Goal: Information Seeking & Learning: Learn about a topic

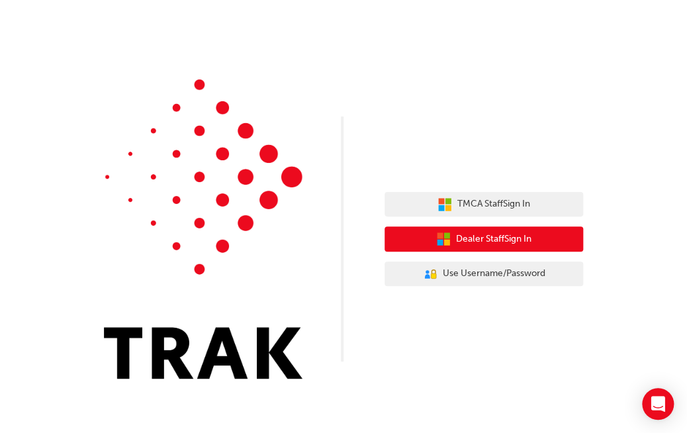
click at [491, 237] on span "Dealer Staff Sign In" at bounding box center [493, 239] width 75 height 15
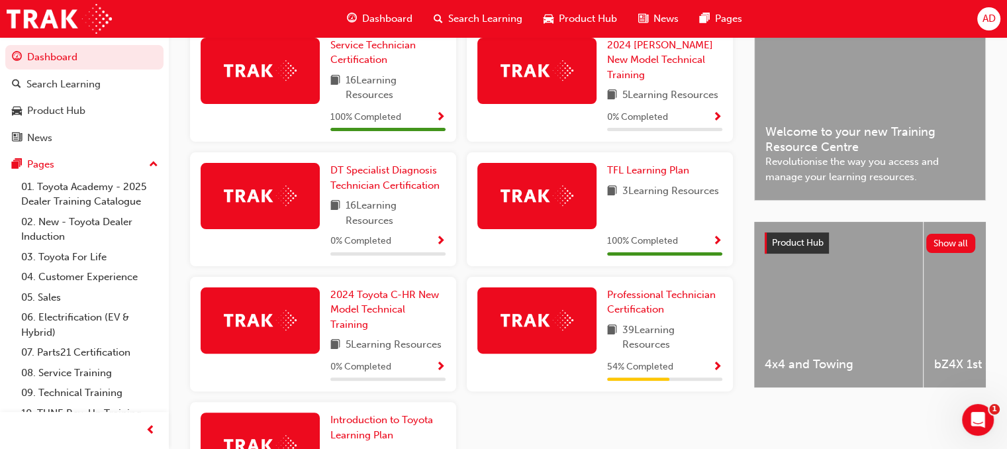
scroll to position [339, 0]
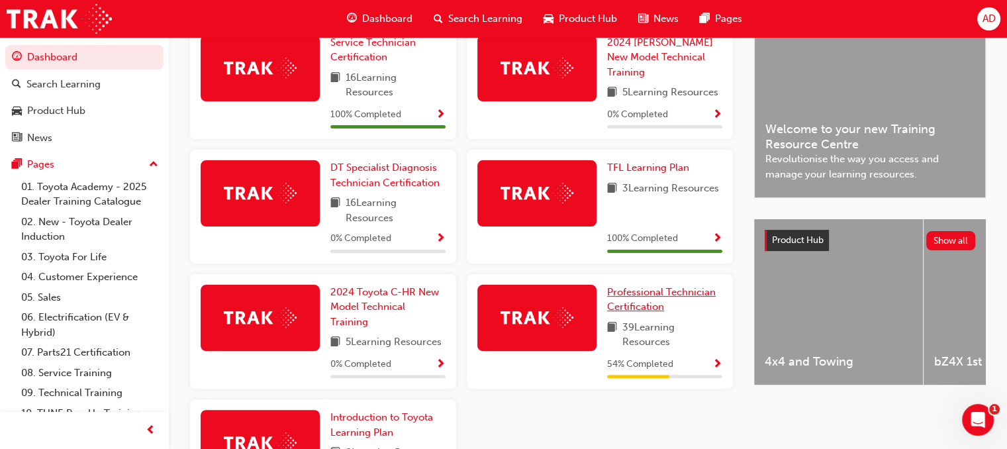
click at [639, 295] on span "Professional Technician Certification" at bounding box center [661, 299] width 109 height 27
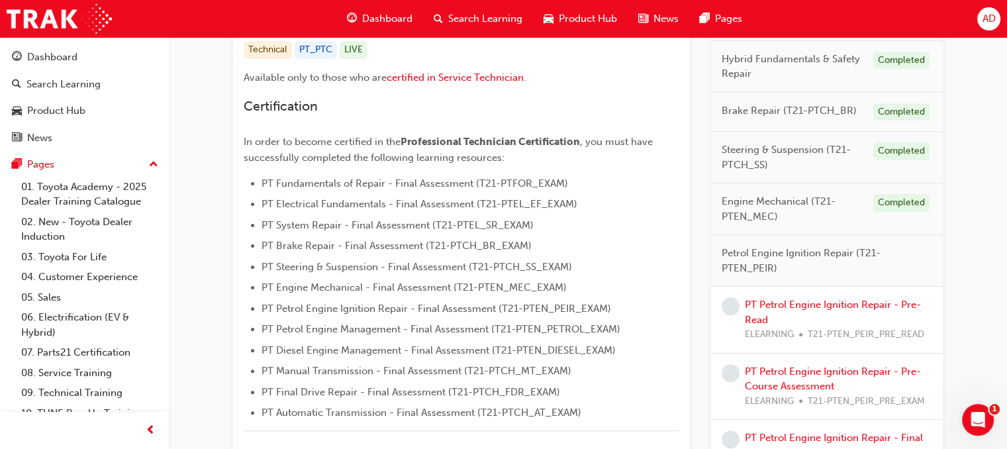
scroll to position [291, 0]
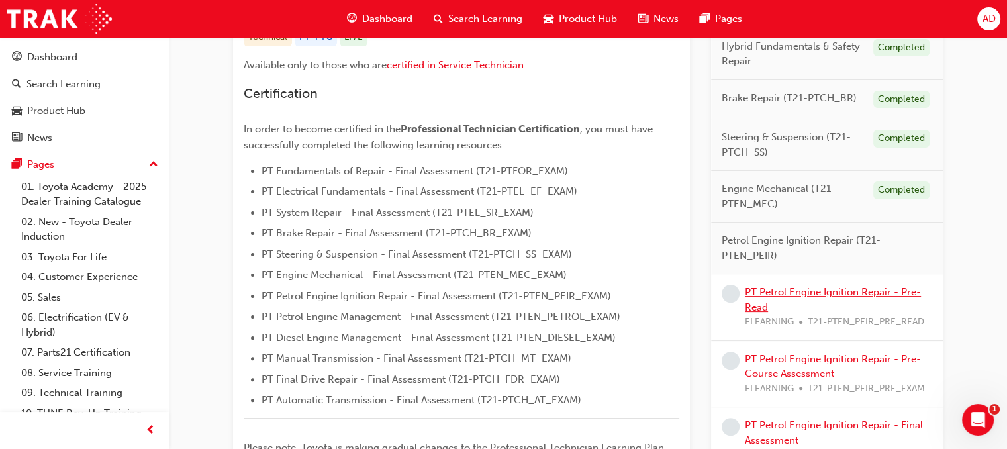
click at [686, 289] on link "PT Petrol Engine Ignition Repair - Pre-Read" at bounding box center [833, 299] width 176 height 27
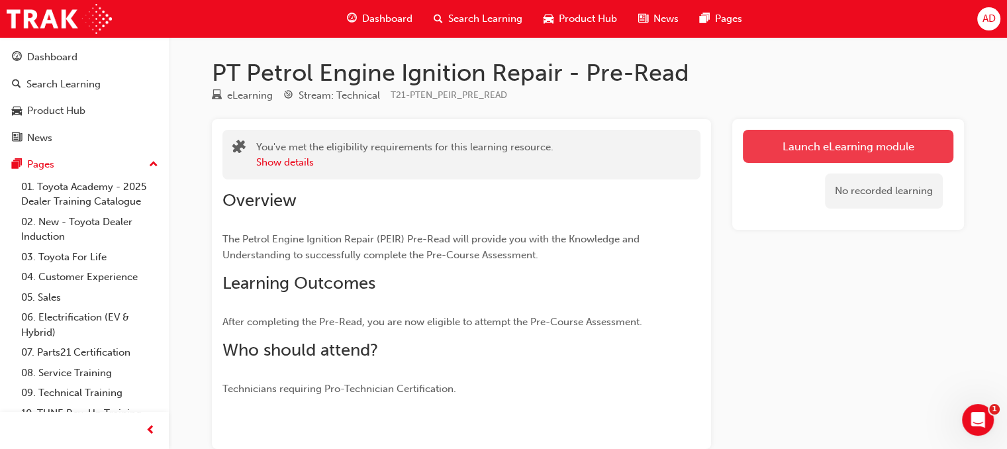
click at [686, 150] on link "Launch eLearning module" at bounding box center [848, 146] width 210 height 33
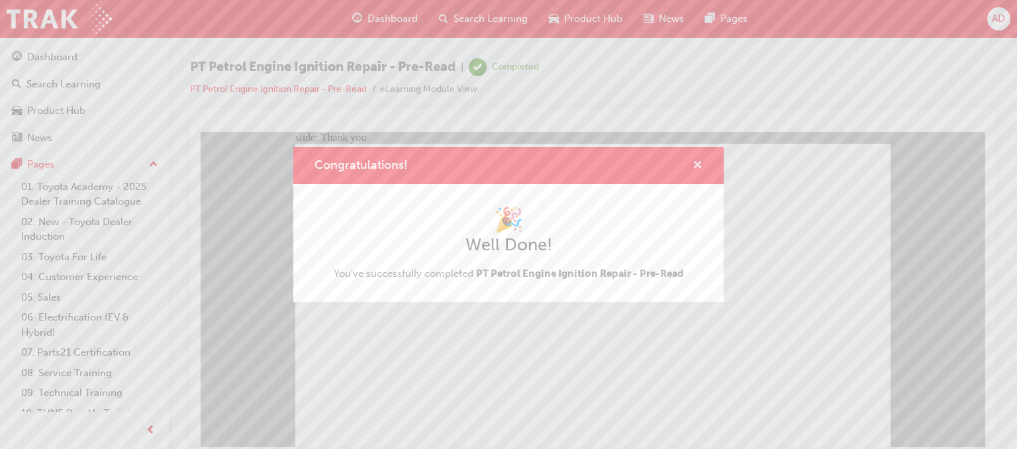
click at [686, 162] on span "cross-icon" at bounding box center [697, 166] width 10 height 12
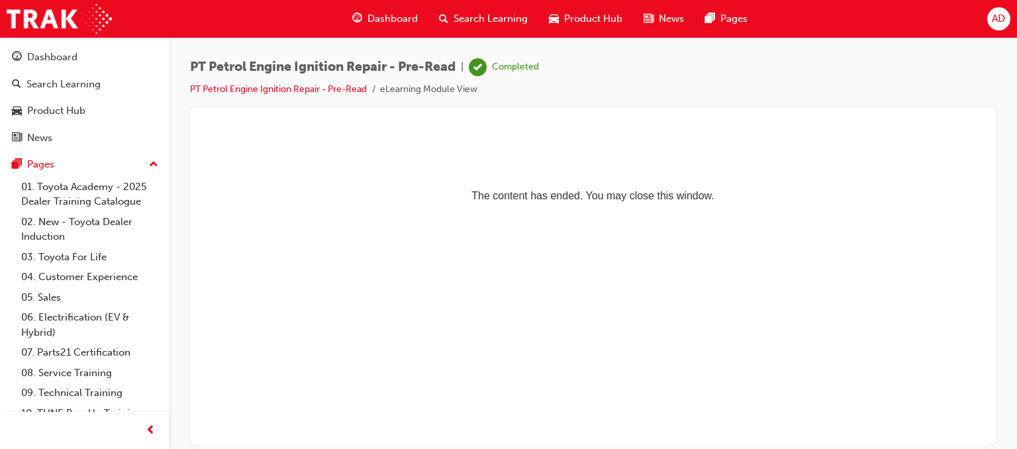
drag, startPoint x: 457, startPoint y: 379, endPoint x: 304, endPoint y: 240, distance: 206.2
click at [304, 212] on html "The content has ended. You may close this window." at bounding box center [593, 171] width 784 height 81
click at [51, 57] on div "Dashboard" at bounding box center [52, 57] width 50 height 15
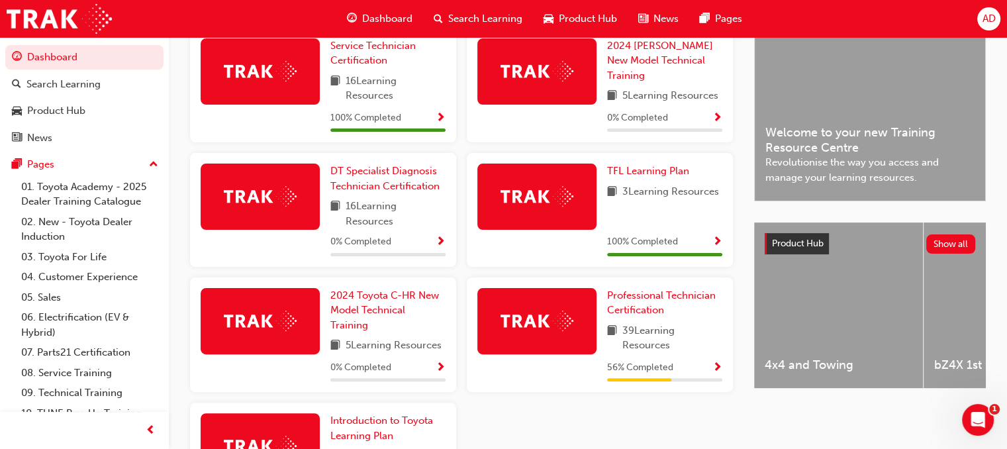
scroll to position [339, 0]
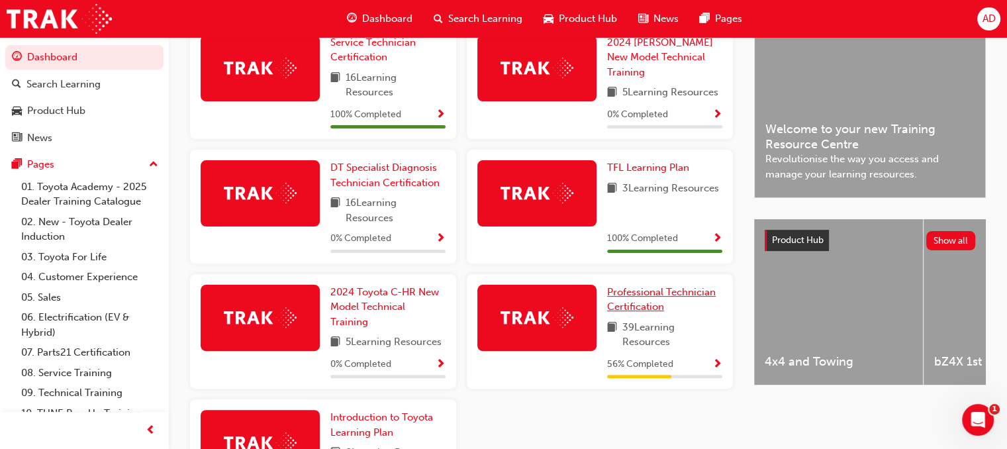
click at [624, 295] on span "Professional Technician Certification" at bounding box center [661, 299] width 109 height 27
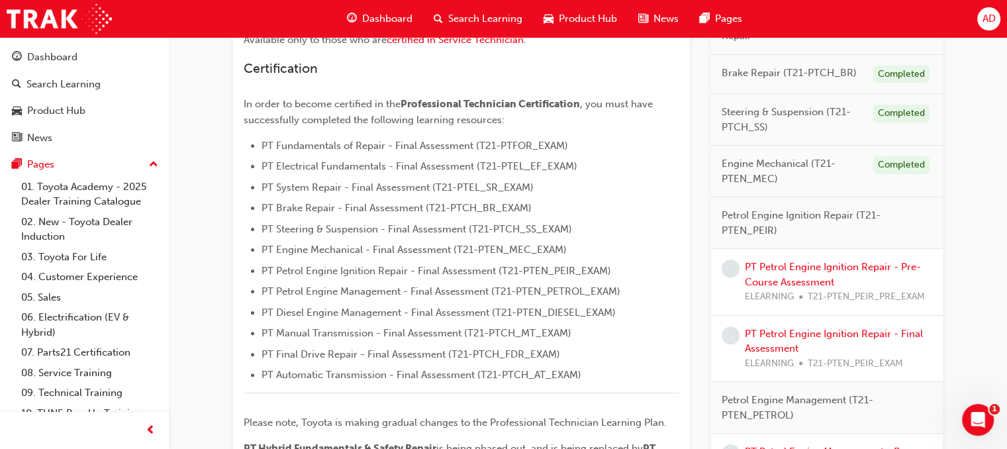
scroll to position [344, 0]
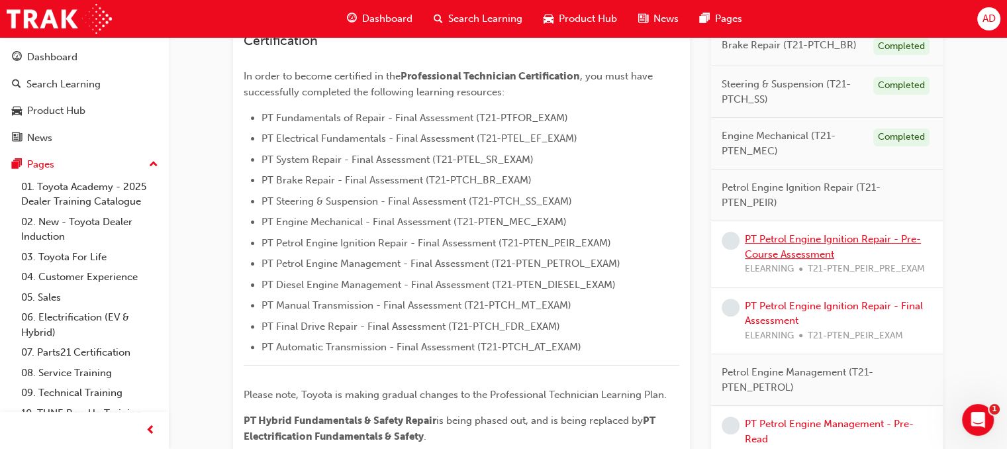
click at [686, 238] on link "PT Petrol Engine Ignition Repair - Pre-Course Assessment" at bounding box center [833, 246] width 176 height 27
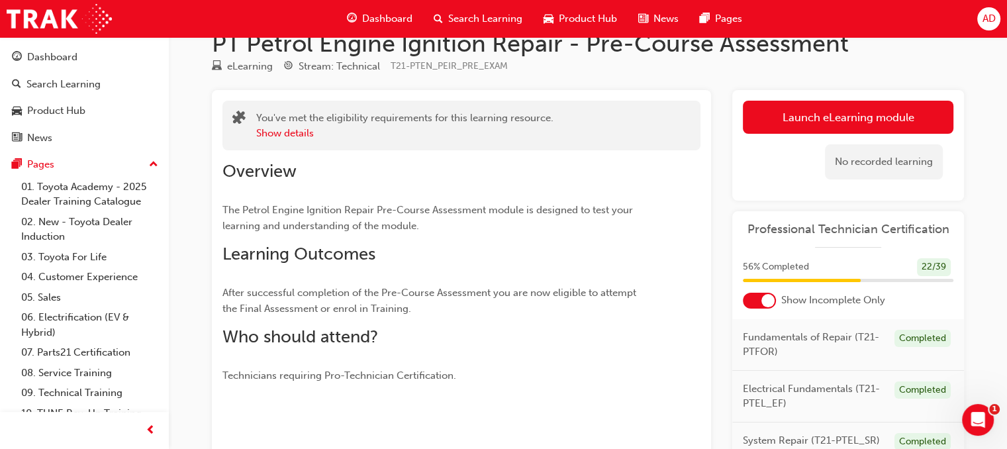
scroll to position [26, 0]
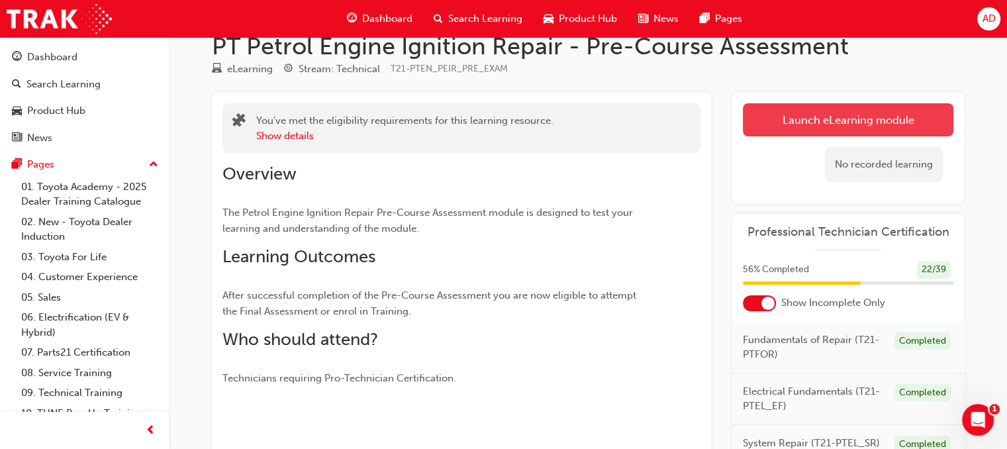
click at [686, 118] on link "Launch eLearning module" at bounding box center [848, 119] width 210 height 33
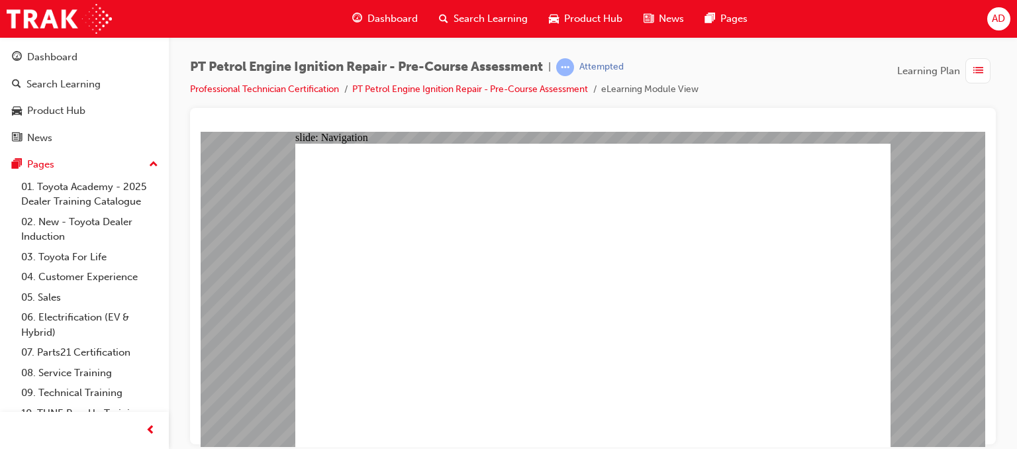
radio input "true"
click at [686, 432] on div at bounding box center [593, 276] width 806 height 336
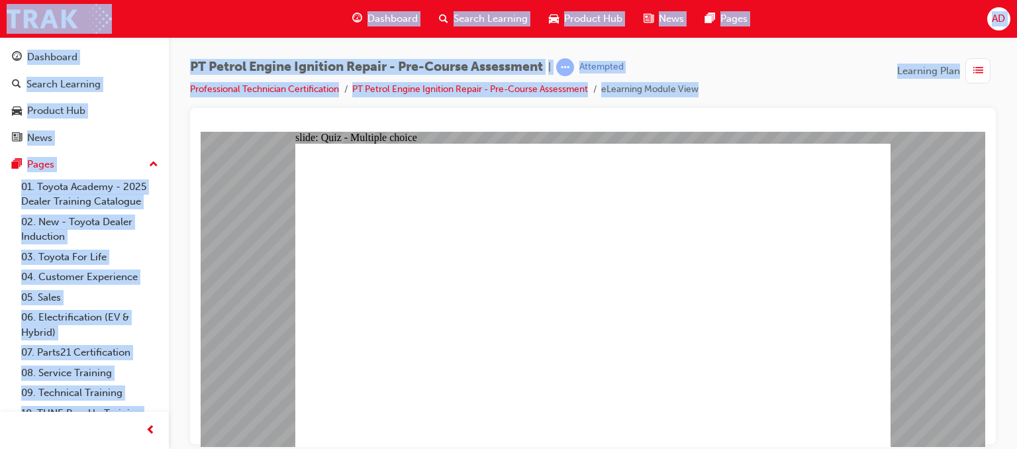
click at [686, 432] on div at bounding box center [593, 276] width 806 height 336
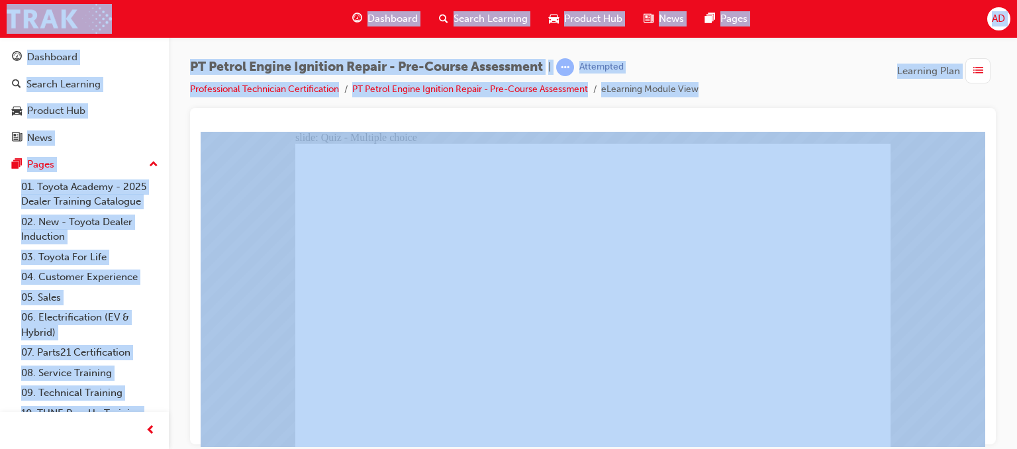
click at [686, 432] on div at bounding box center [593, 276] width 806 height 336
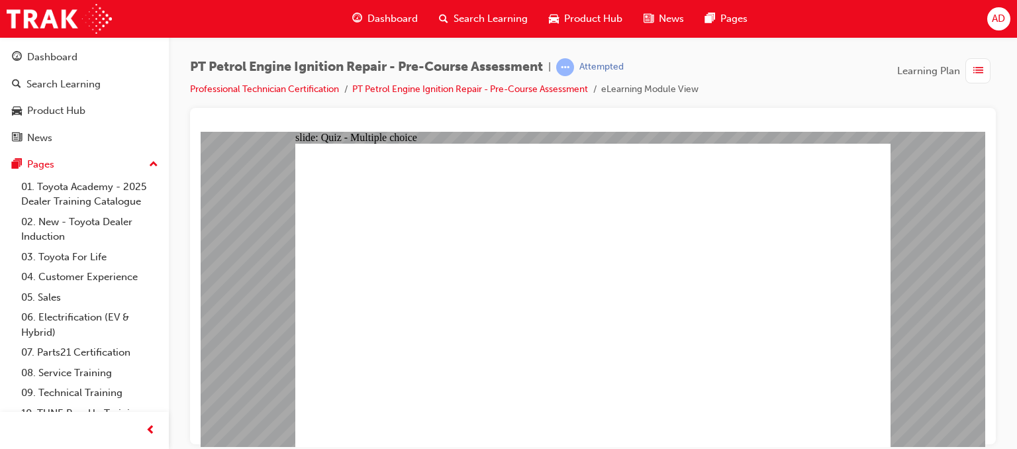
click at [686, 432] on div "slide: Quiz - Multiple choice Oval 1 Question 1 Which of the following statemen…" at bounding box center [593, 288] width 784 height 315
radio input "true"
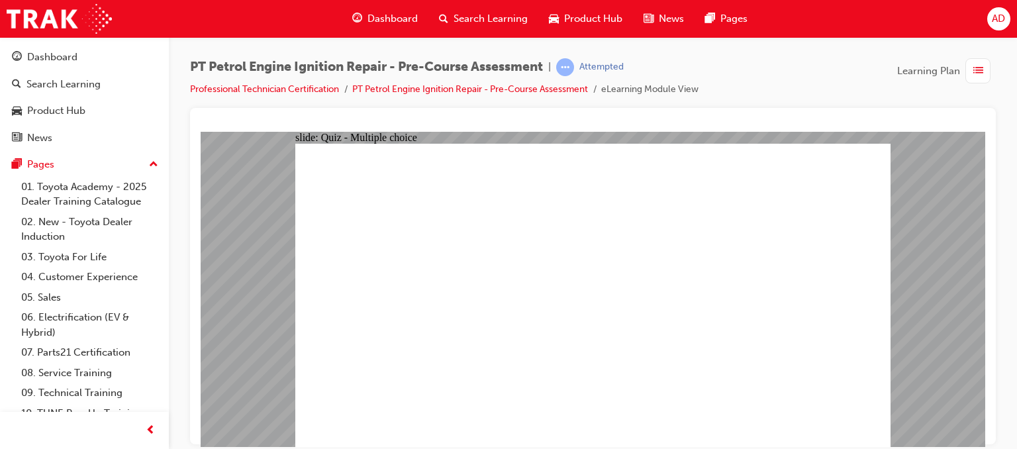
radio input "true"
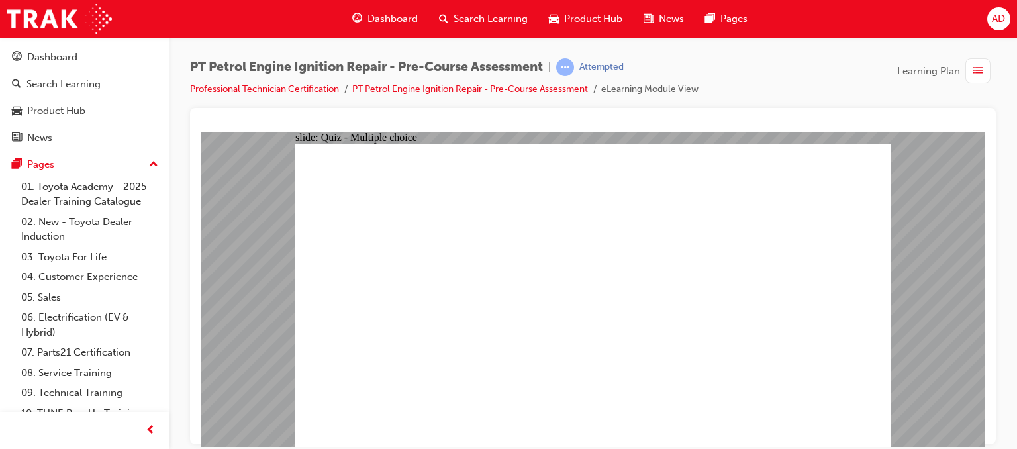
radio input "true"
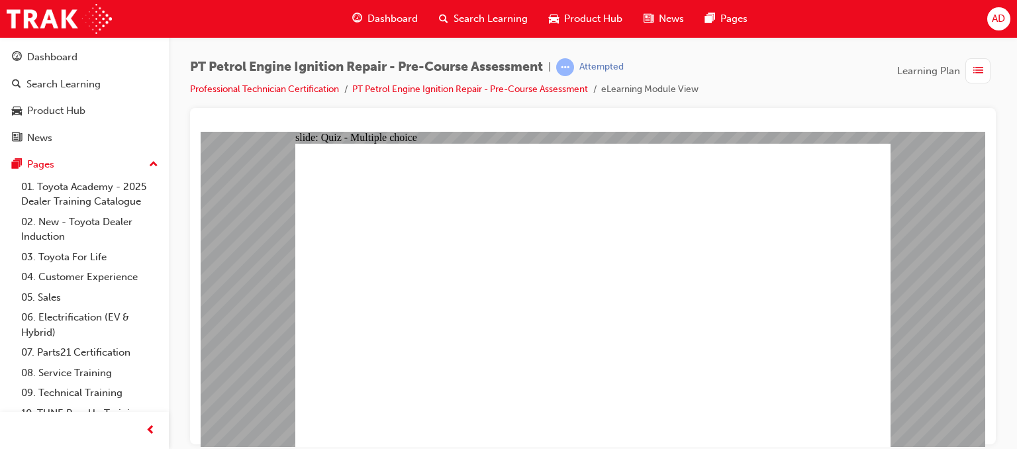
radio input "true"
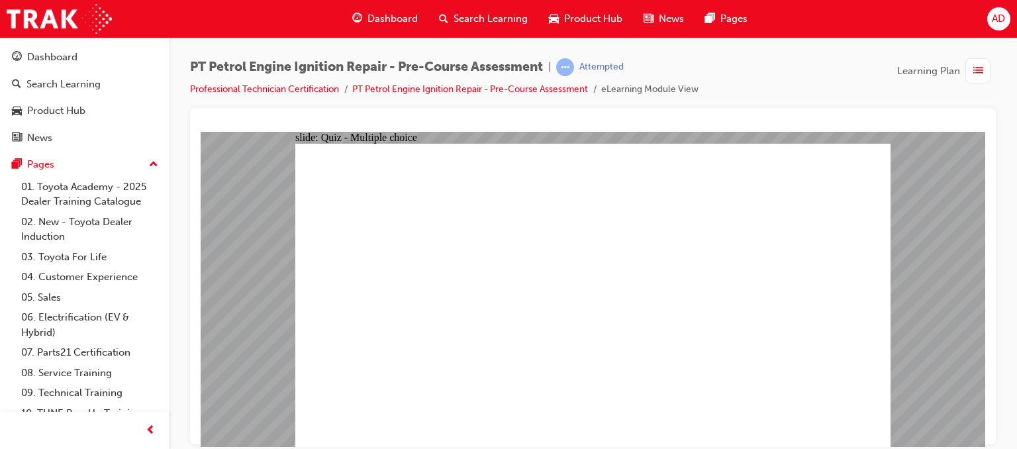
radio input "true"
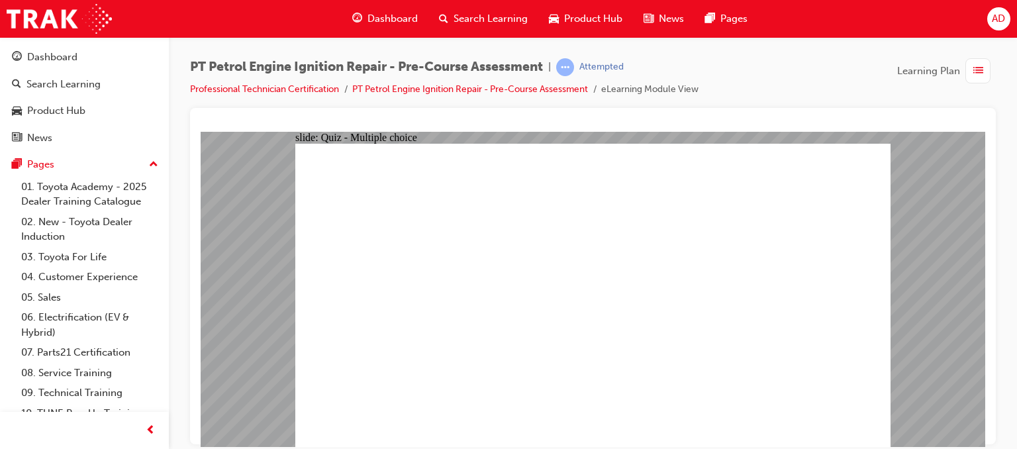
radio input "true"
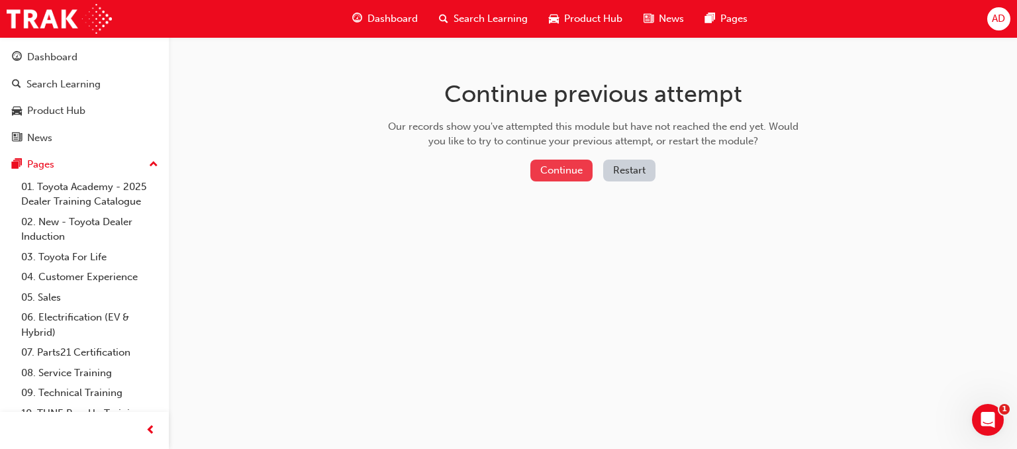
click at [570, 167] on button "Continue" at bounding box center [561, 171] width 62 height 22
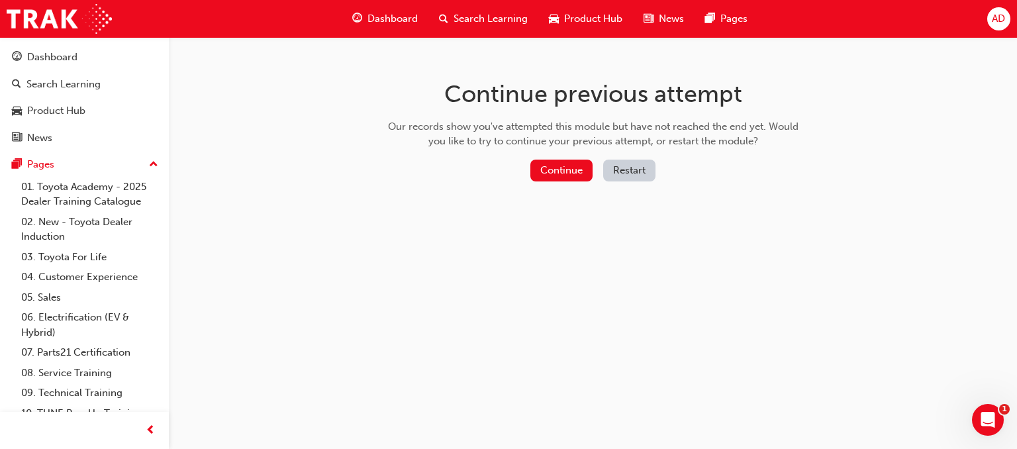
click at [633, 165] on button "Restart" at bounding box center [629, 171] width 52 height 22
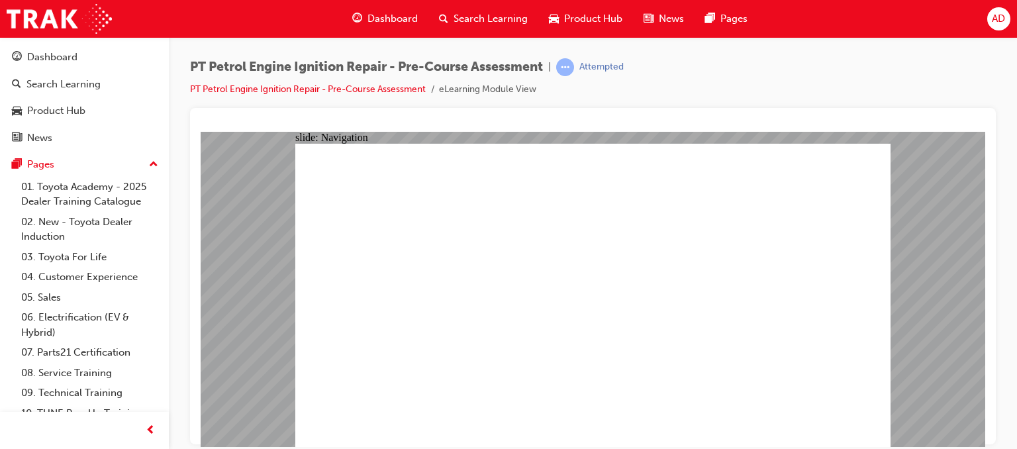
radio input "true"
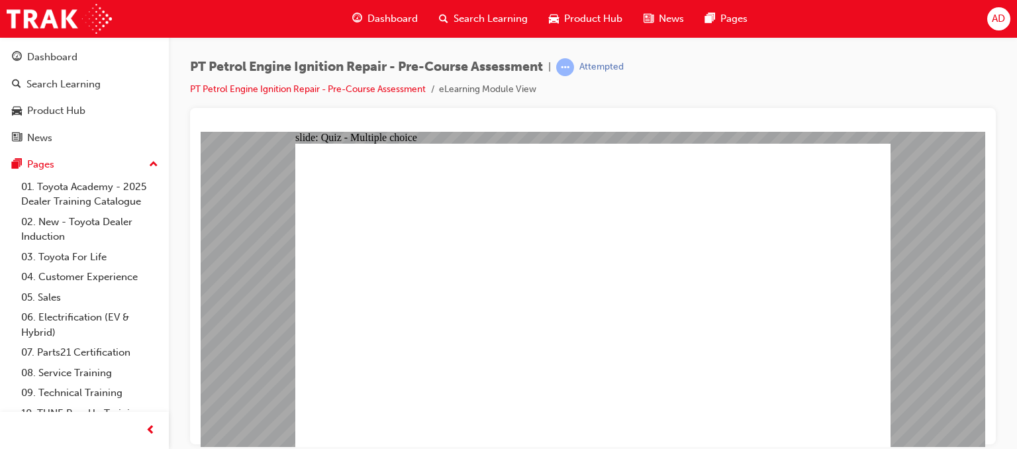
radio input "true"
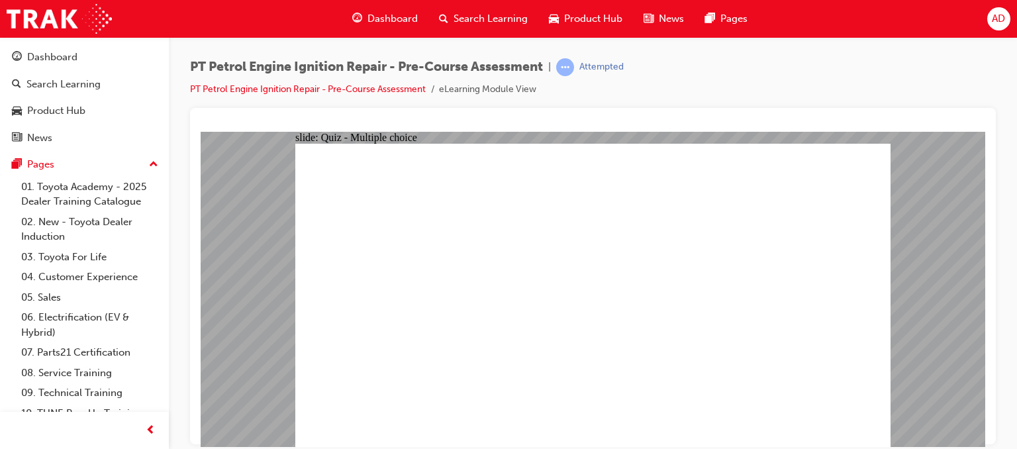
radio input "true"
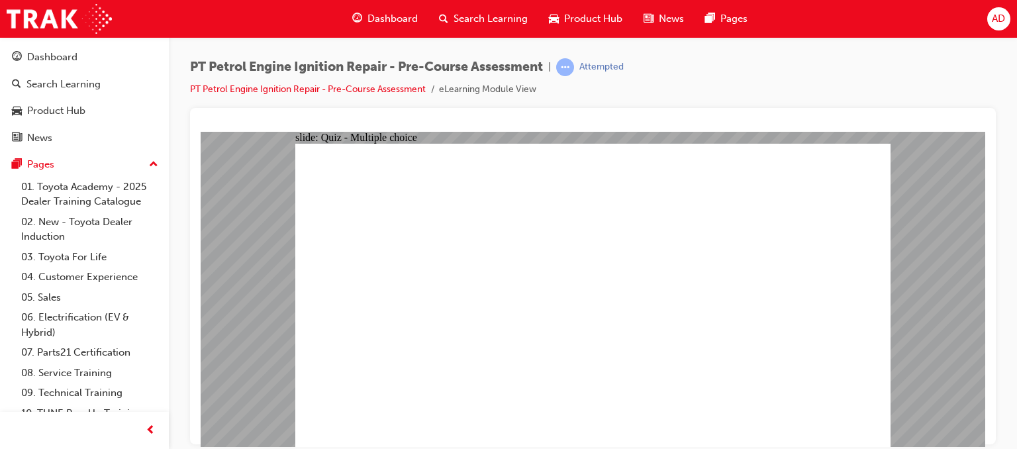
radio input "true"
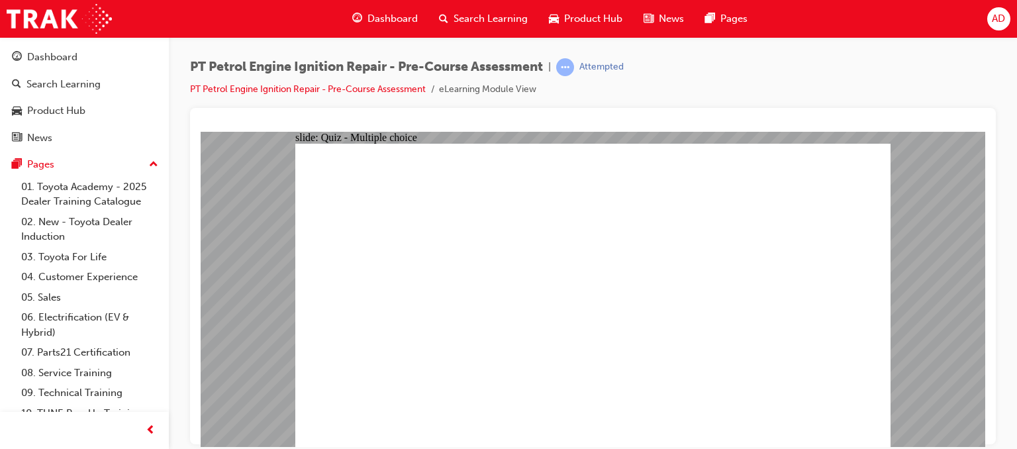
radio input "true"
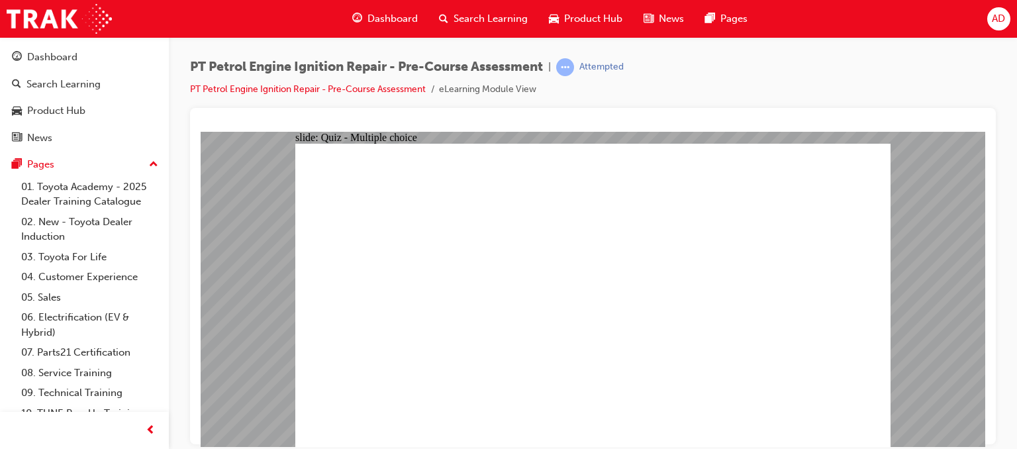
radio input "true"
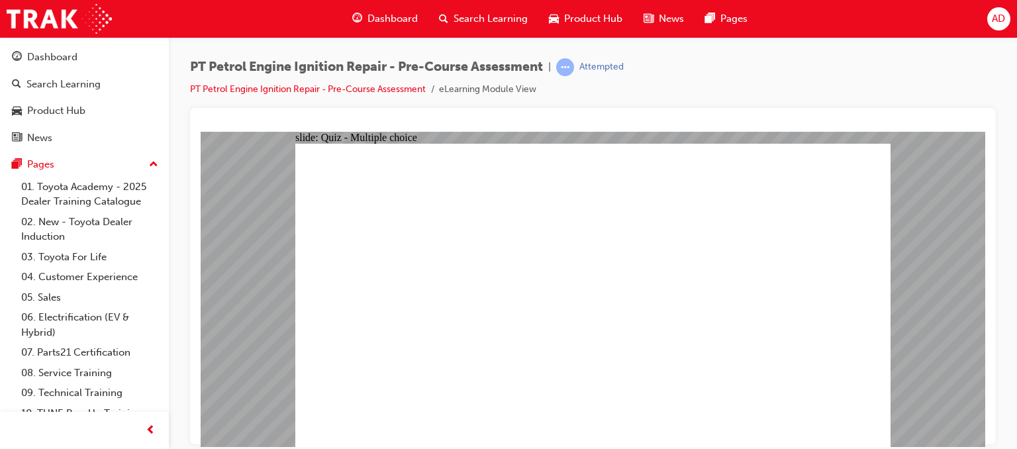
radio input "true"
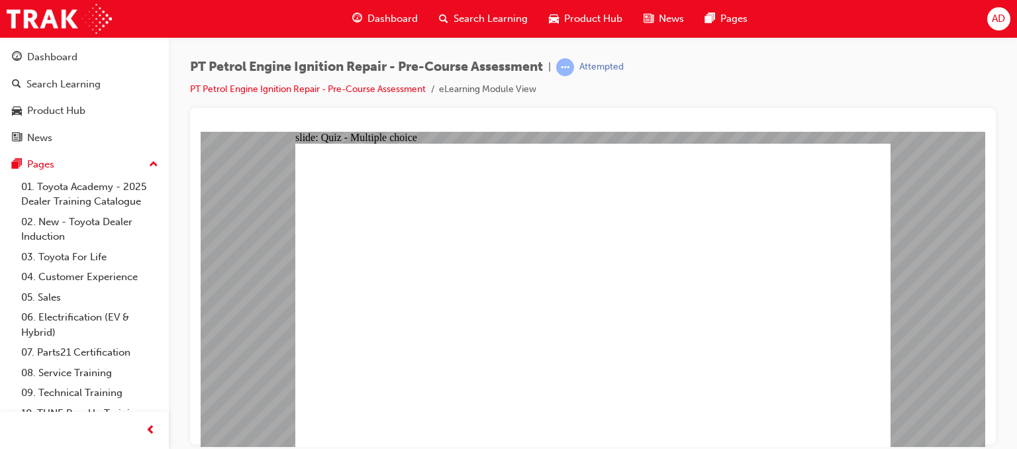
click at [382, 19] on span "Dashboard" at bounding box center [392, 18] width 50 height 15
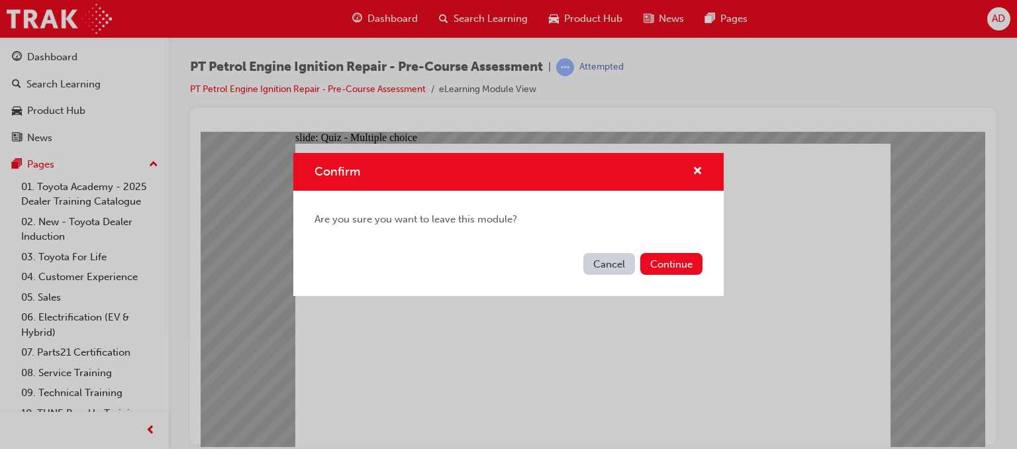
click at [617, 261] on button "Cancel" at bounding box center [609, 264] width 52 height 22
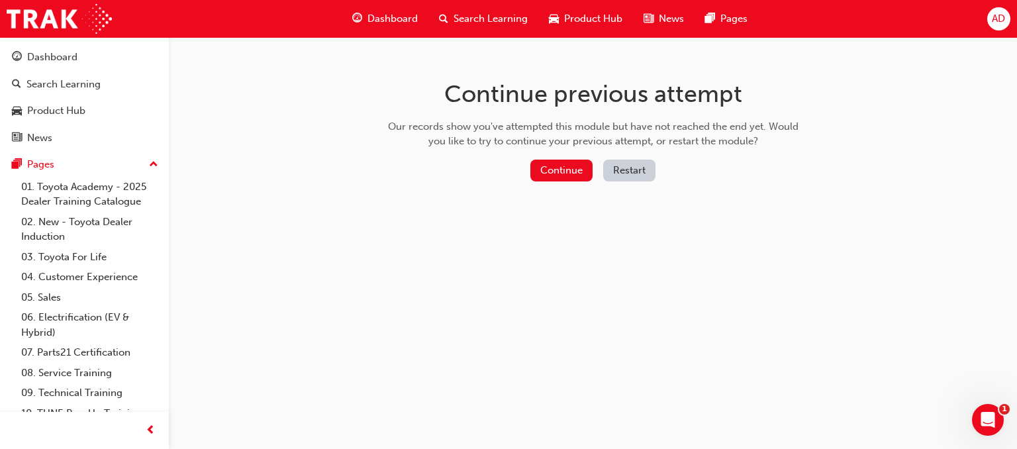
click at [620, 167] on button "Restart" at bounding box center [629, 171] width 52 height 22
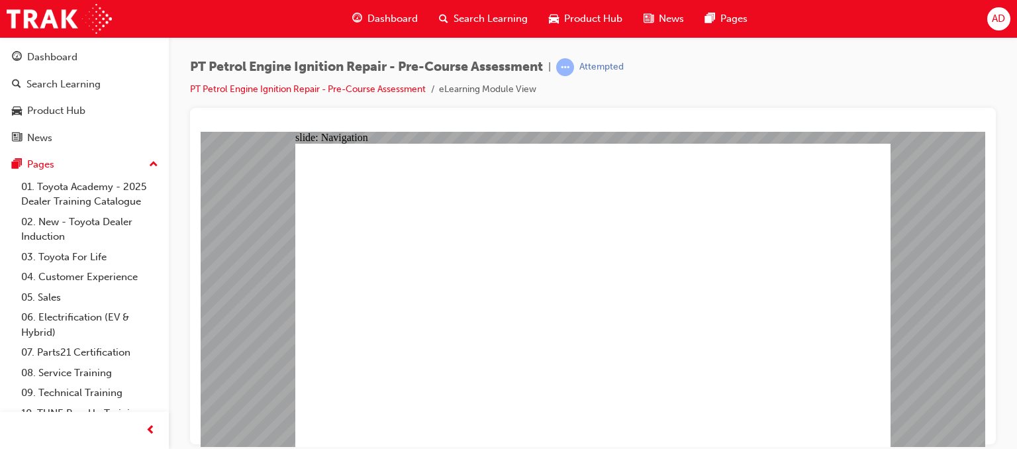
radio input "true"
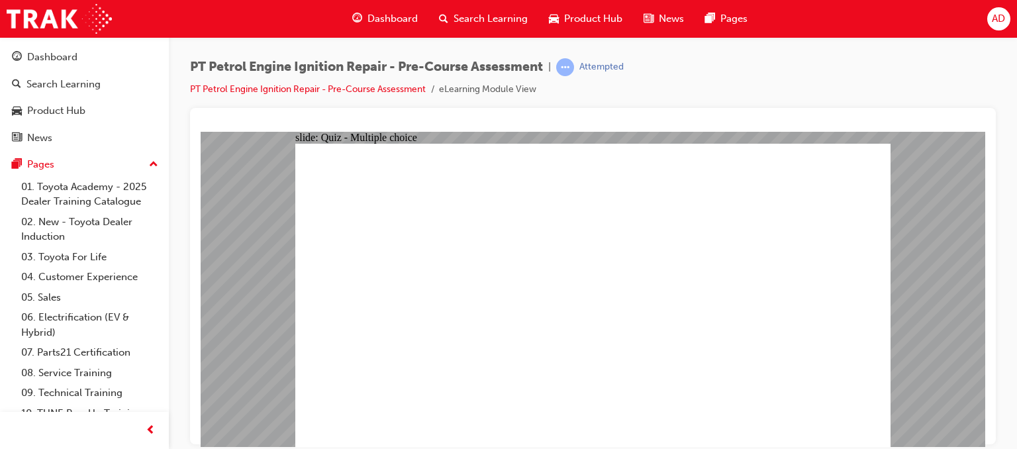
radio input "true"
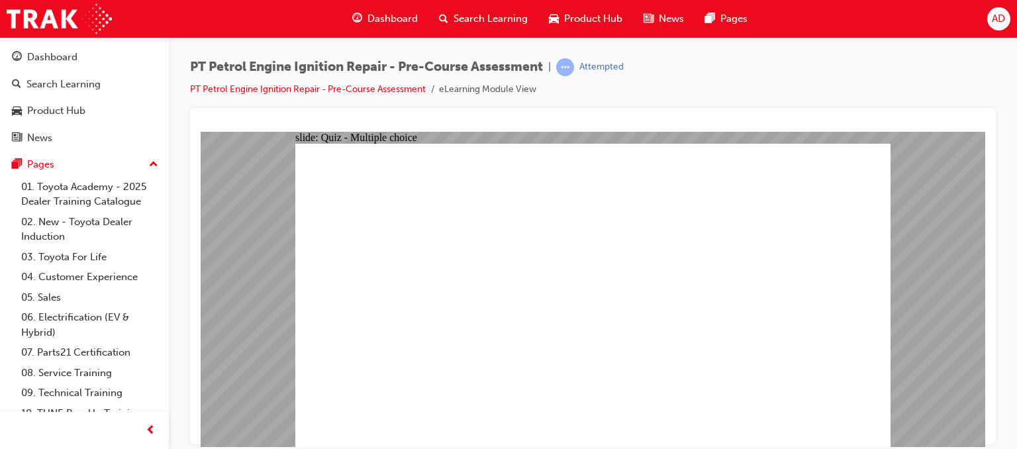
radio input "true"
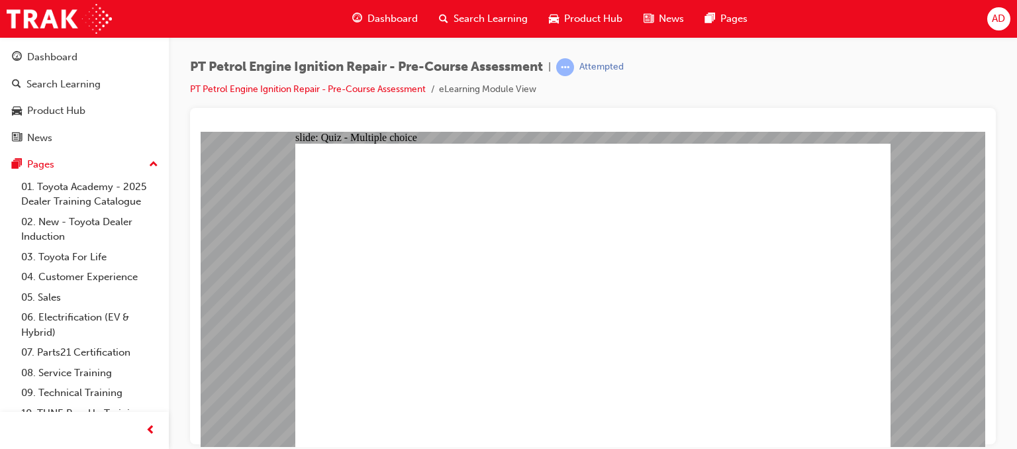
radio input "true"
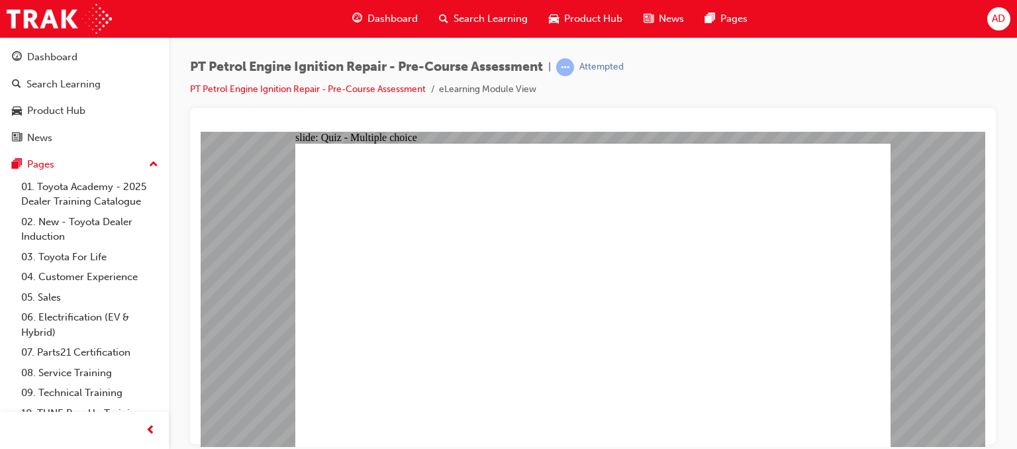
radio input "true"
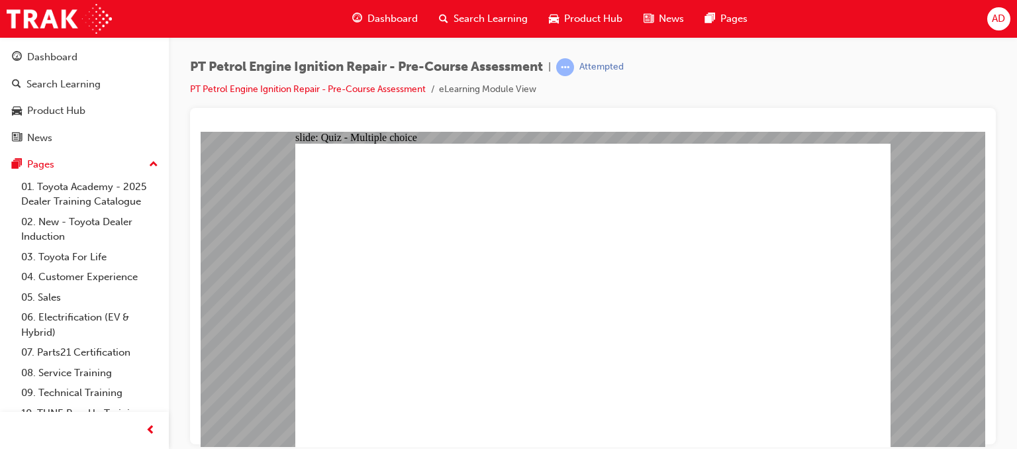
radio input "true"
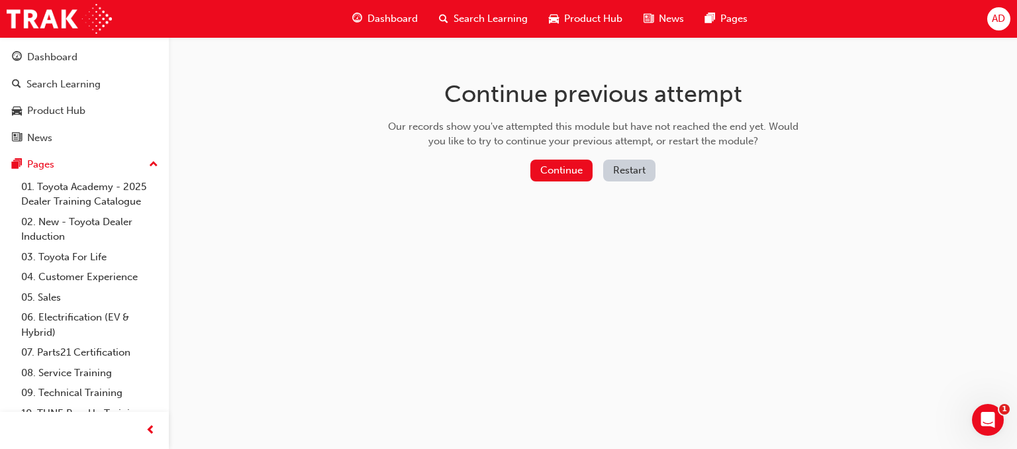
click at [619, 164] on button "Restart" at bounding box center [629, 171] width 52 height 22
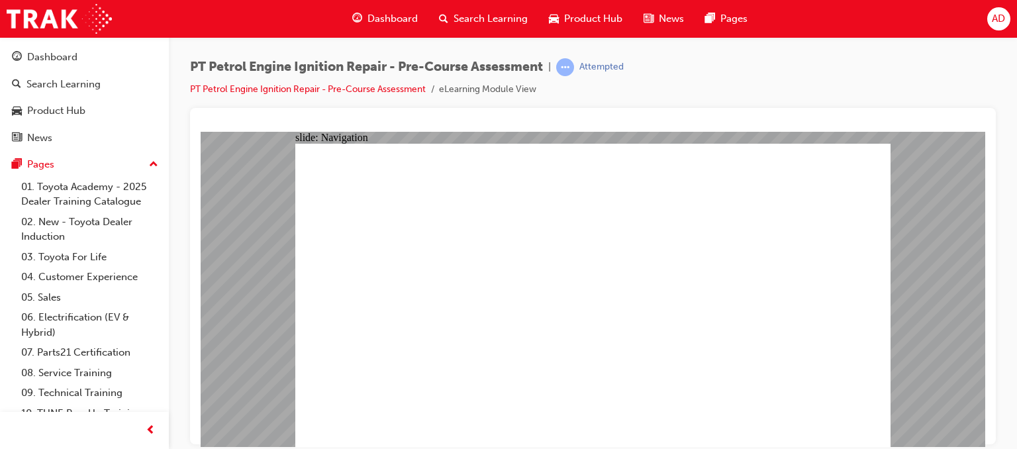
radio input "true"
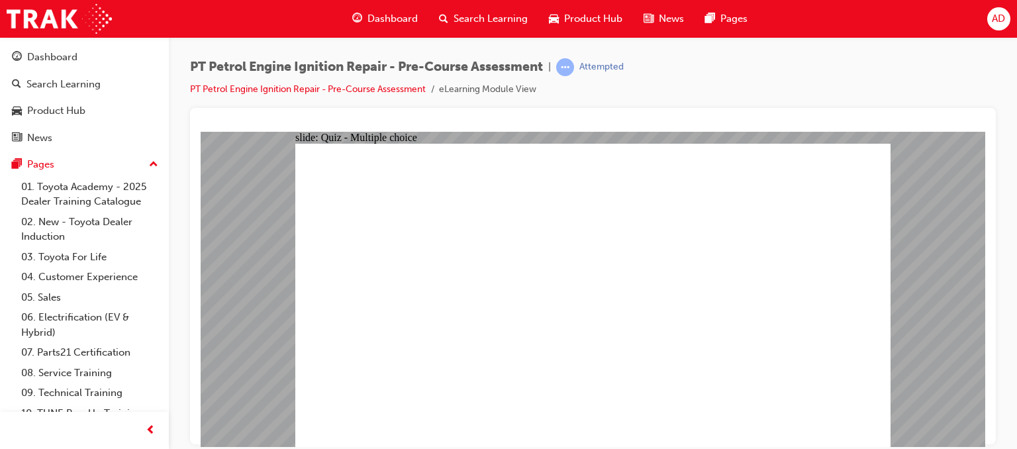
radio input "true"
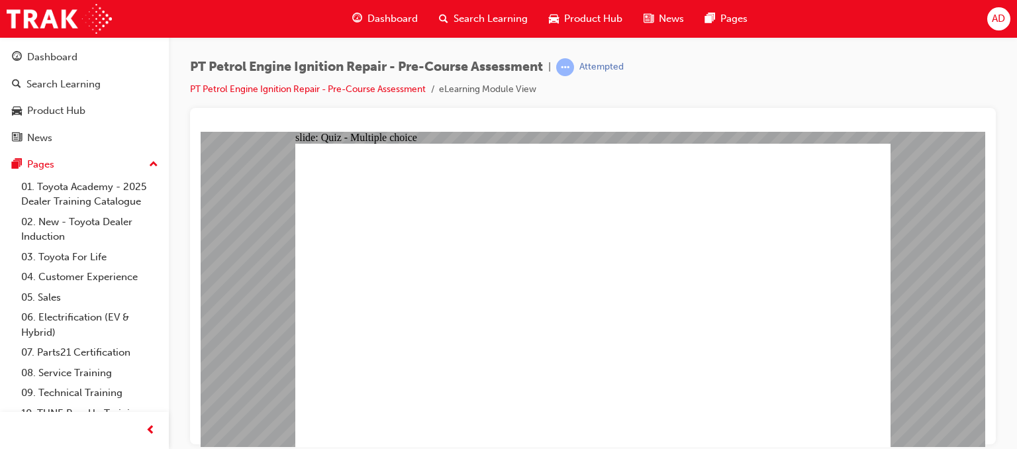
radio input "true"
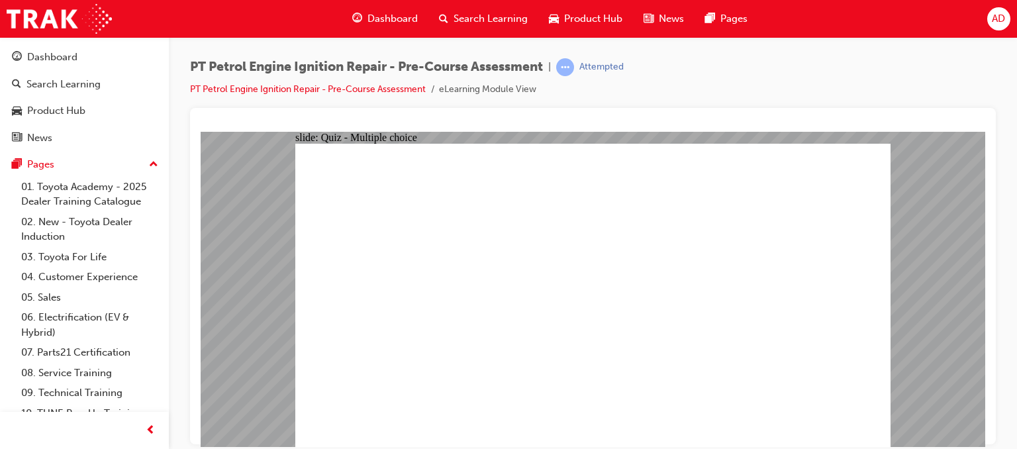
radio input "true"
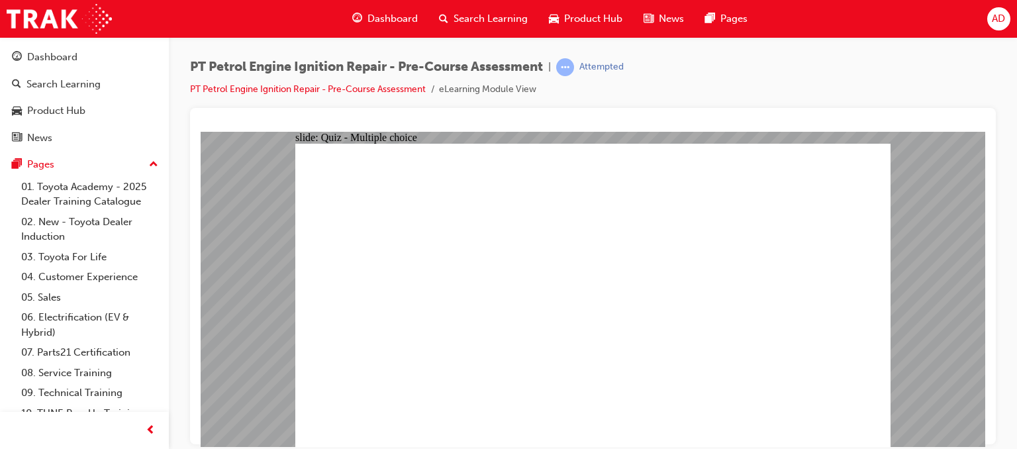
radio input "true"
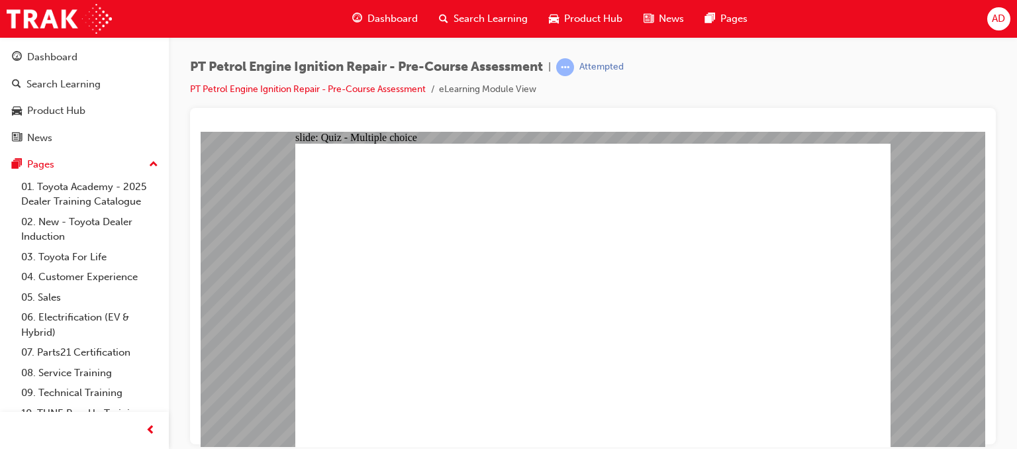
radio input "true"
